Goal: Transaction & Acquisition: Subscribe to service/newsletter

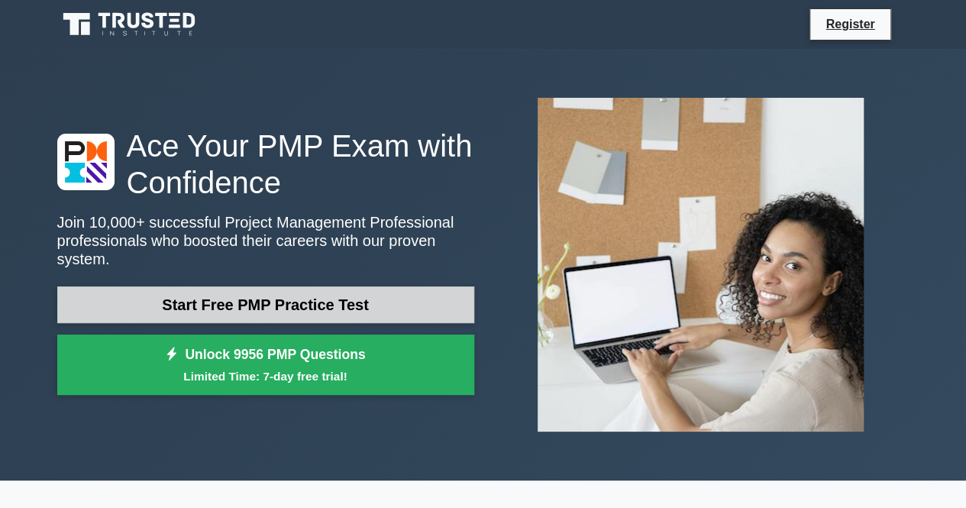
click at [298, 295] on link "Start Free PMP Practice Test" at bounding box center [265, 304] width 417 height 37
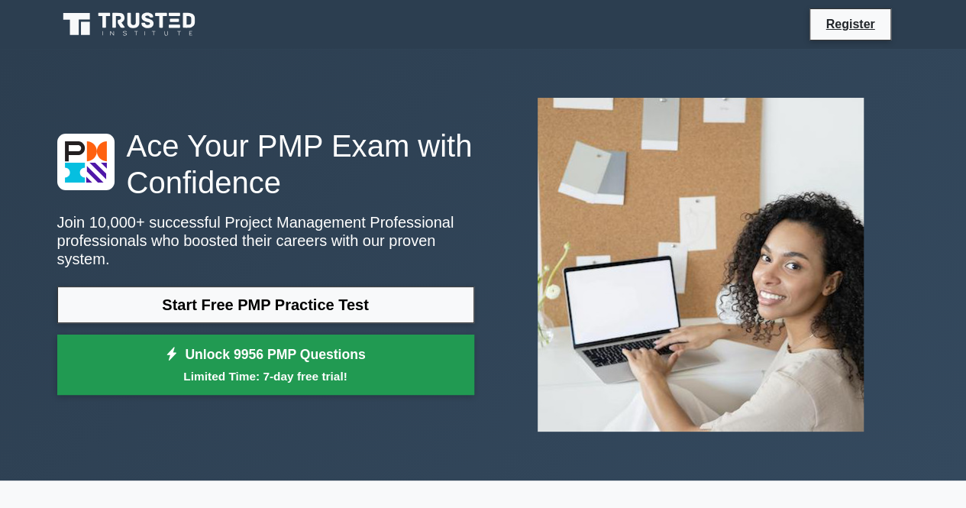
click at [265, 367] on small "Limited Time: 7-day free trial!" at bounding box center [265, 376] width 379 height 18
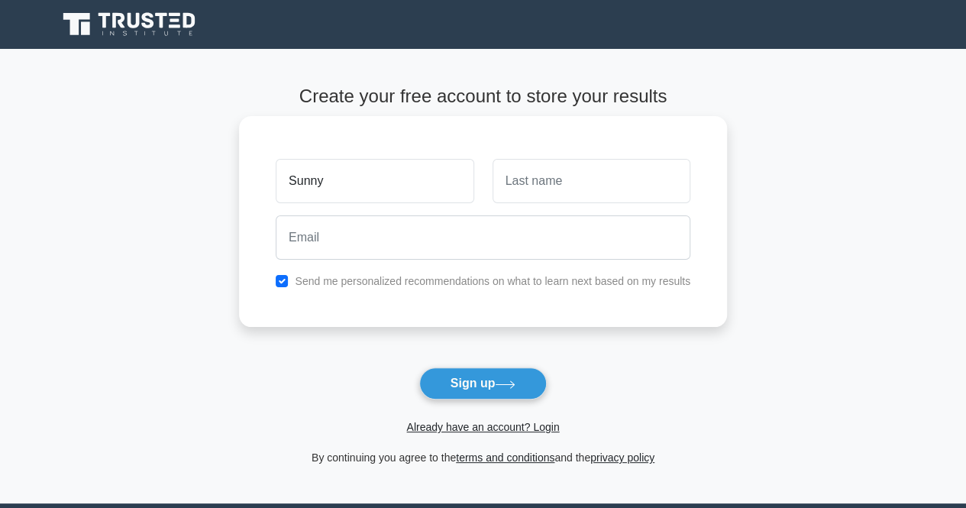
type input "Sunny"
click at [588, 192] on input "text" at bounding box center [591, 181] width 198 height 44
type input "[PERSON_NAME]"
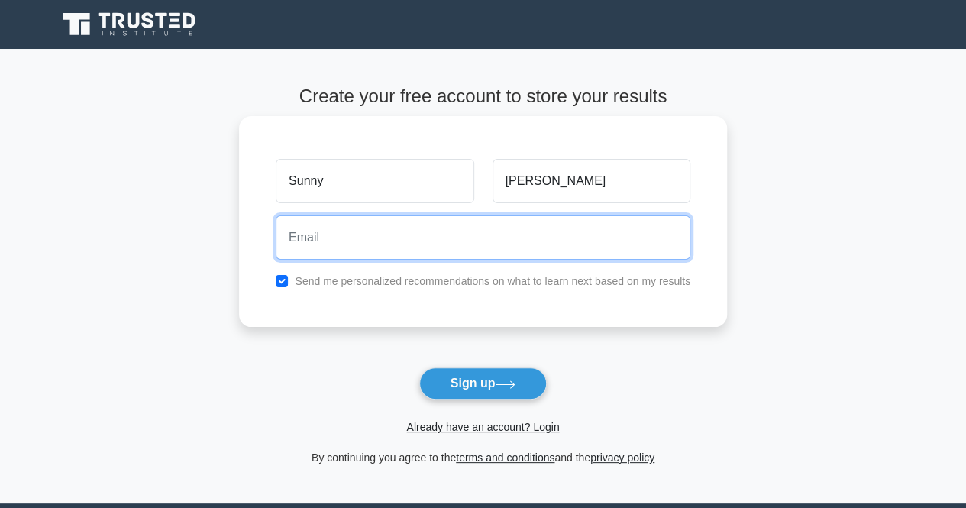
drag, startPoint x: 408, startPoint y: 226, endPoint x: 401, endPoint y: 233, distance: 9.7
click at [407, 227] on input "email" at bounding box center [483, 237] width 414 height 44
type input "[EMAIL_ADDRESS][DOMAIN_NAME]"
drag, startPoint x: 424, startPoint y: 231, endPoint x: 252, endPoint y: 226, distance: 172.6
click at [252, 225] on div "[PERSON_NAME] [EMAIL_ADDRESS][DOMAIN_NAME] Send me personalized recommendations…" at bounding box center [483, 221] width 488 height 211
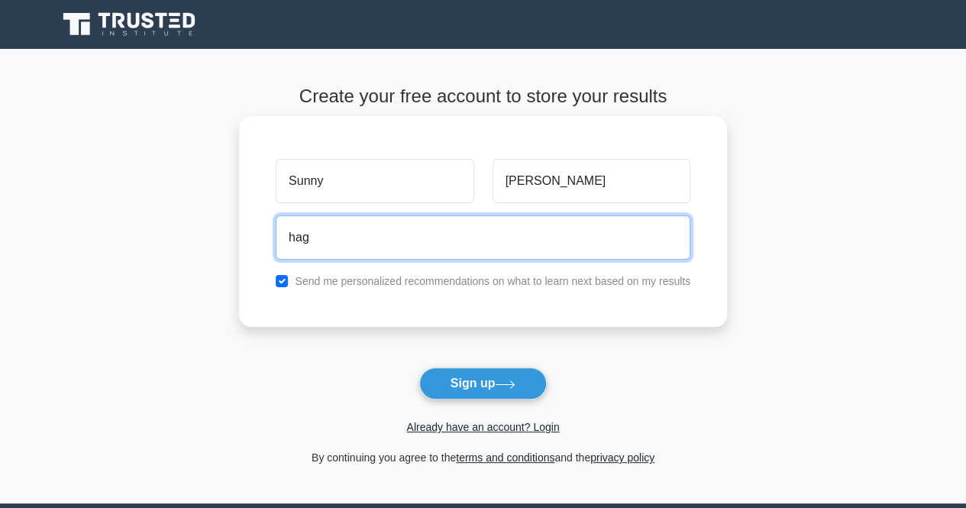
type input "[EMAIL_ADDRESS][DOMAIN_NAME]"
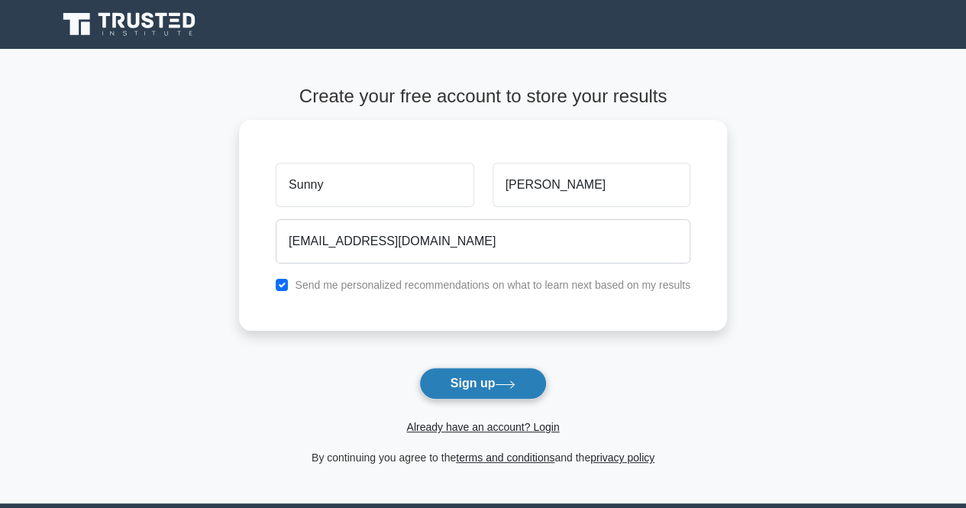
click at [504, 390] on button "Sign up" at bounding box center [483, 383] width 128 height 32
